Goal: Task Accomplishment & Management: Use online tool/utility

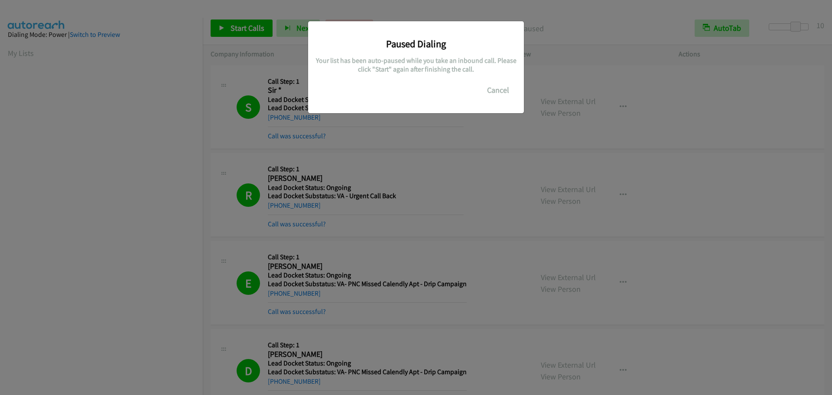
click at [501, 87] on button "Cancel" at bounding box center [498, 89] width 39 height 17
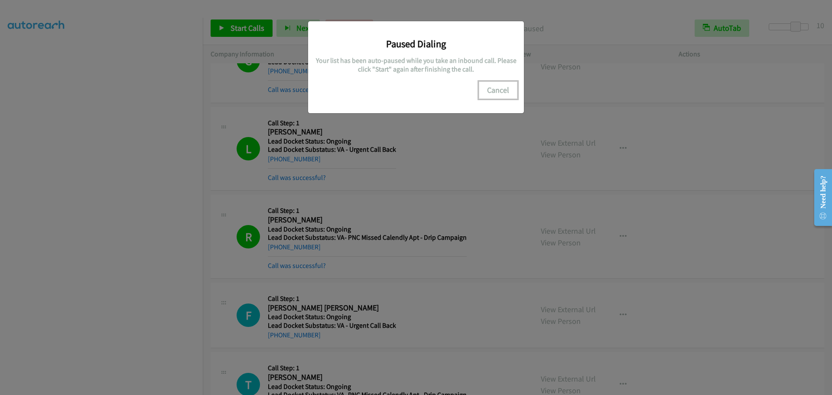
click at [505, 91] on button "Cancel" at bounding box center [498, 89] width 39 height 17
click at [489, 86] on button "Cancel" at bounding box center [498, 89] width 39 height 17
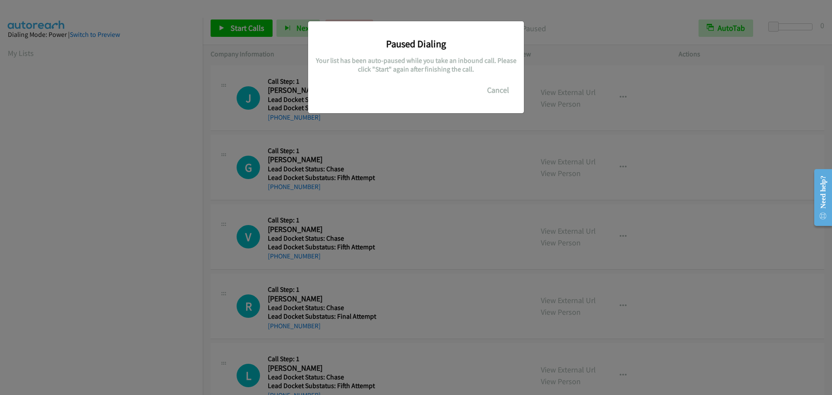
scroll to position [91, 0]
click at [478, 86] on div "Paused Dialing Your list has been auto-paused while you take an inbound call. P…" at bounding box center [416, 63] width 203 height 71
click at [513, 95] on button "Cancel" at bounding box center [498, 89] width 39 height 17
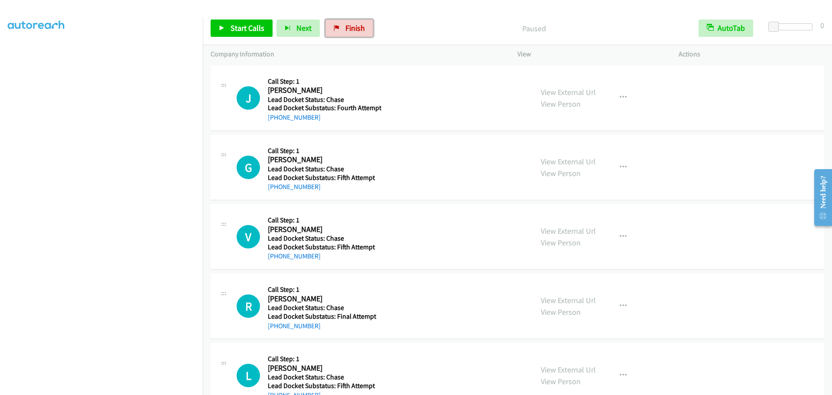
drag, startPoint x: 338, startPoint y: 29, endPoint x: 233, endPoint y: 49, distance: 106.9
click at [338, 29] on link "Finish" at bounding box center [349, 27] width 48 height 17
click at [245, 31] on span "Start Calls" at bounding box center [248, 28] width 34 height 10
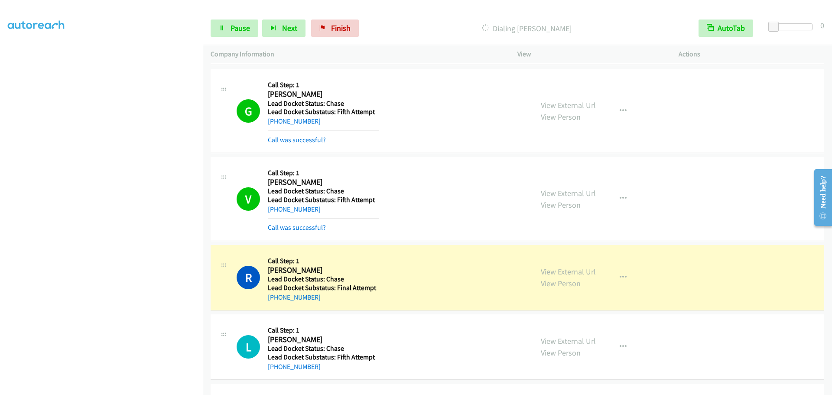
scroll to position [87, 0]
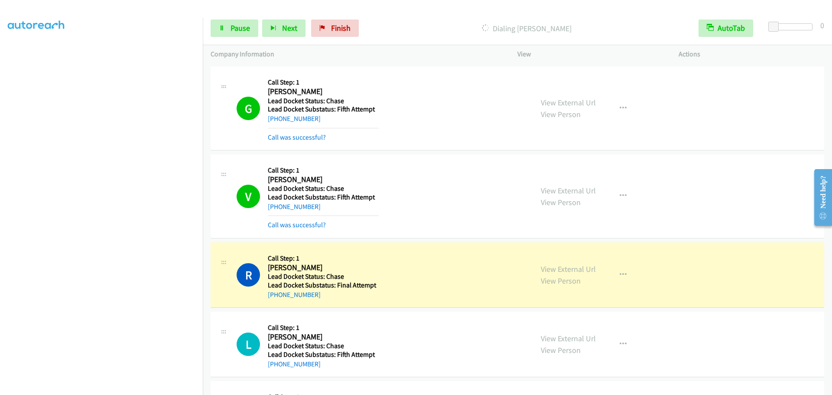
drag, startPoint x: 324, startPoint y: 297, endPoint x: 272, endPoint y: 299, distance: 52.0
click at [272, 299] on div "+1 501-613-9331" at bounding box center [323, 294] width 111 height 10
copy link "1 501-613-9331"
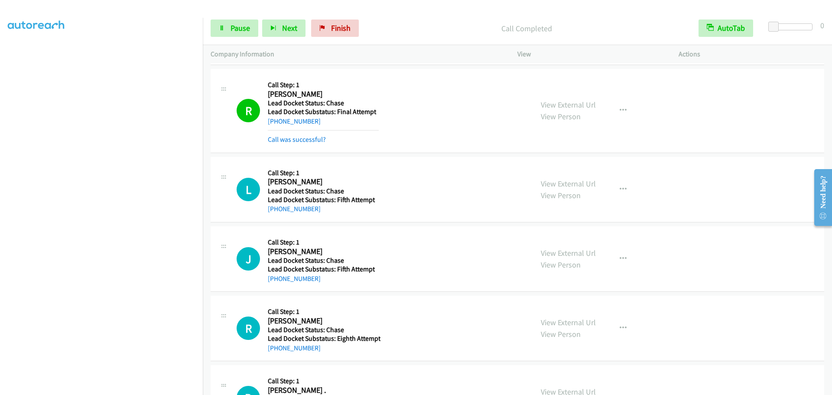
scroll to position [303, 0]
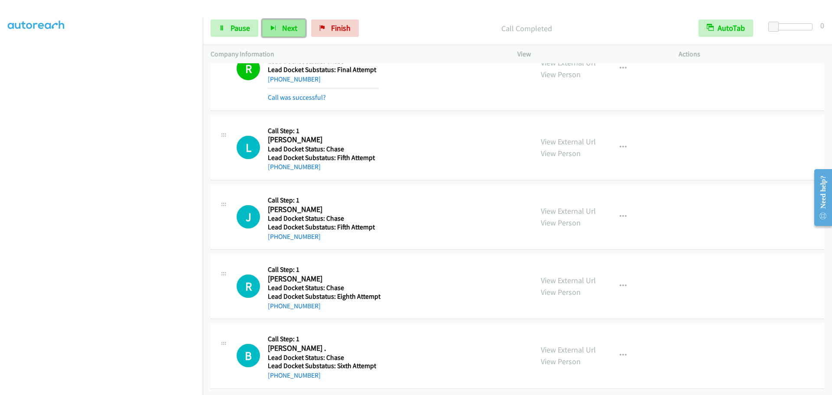
click at [283, 25] on span "Next" at bounding box center [289, 28] width 15 height 10
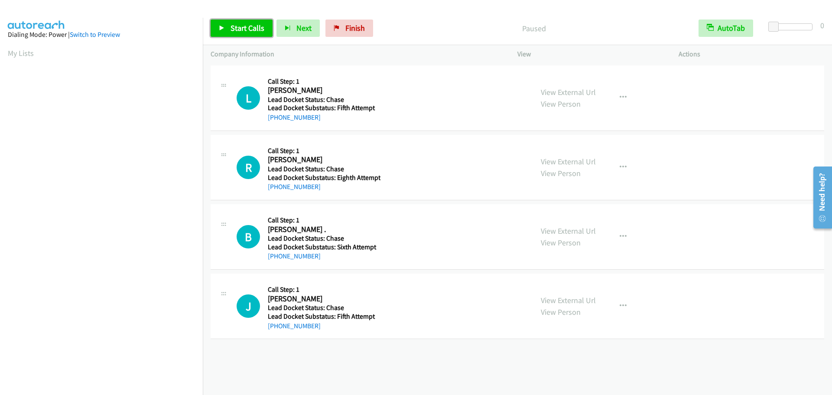
click at [244, 28] on span "Start Calls" at bounding box center [248, 28] width 34 height 10
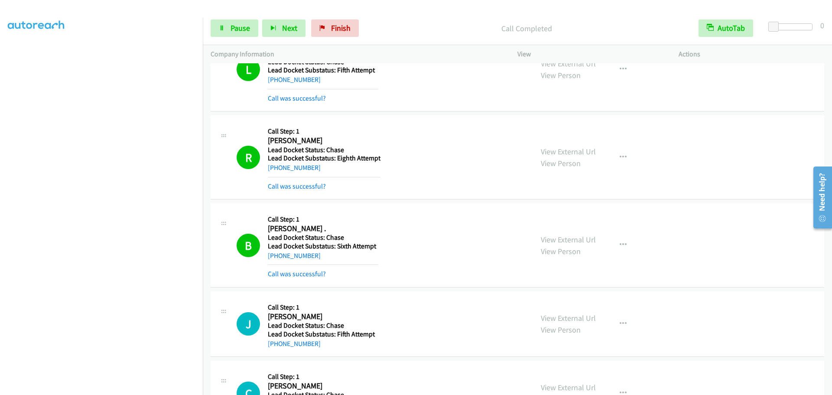
scroll to position [130, 0]
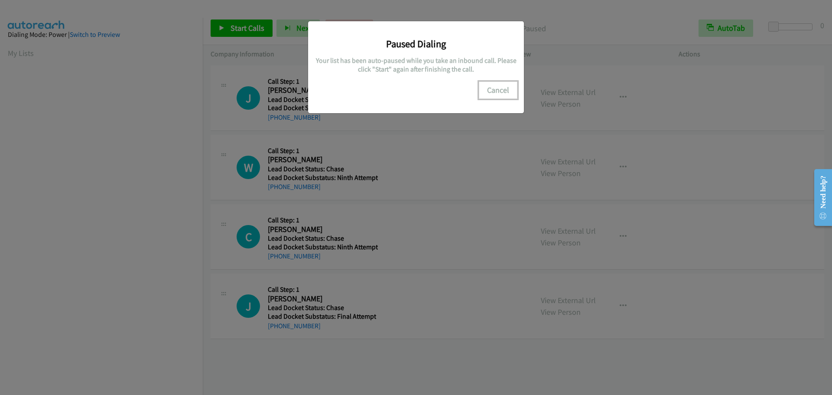
click at [509, 90] on button "Cancel" at bounding box center [498, 89] width 39 height 17
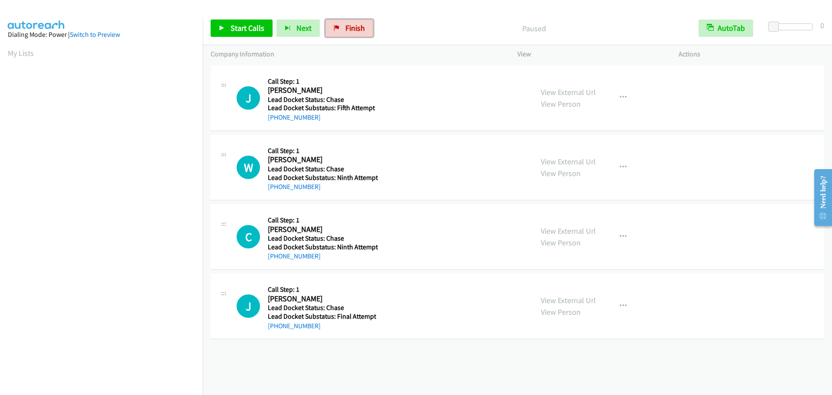
drag, startPoint x: 342, startPoint y: 29, endPoint x: 464, endPoint y: 29, distance: 121.3
click at [342, 29] on link "Finish" at bounding box center [349, 27] width 48 height 17
